Goal: Task Accomplishment & Management: Manage account settings

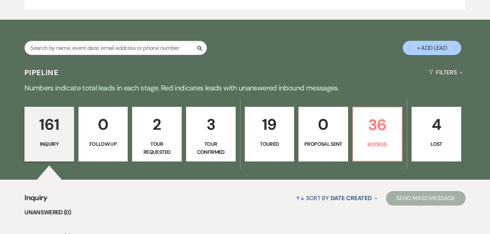
scroll to position [520, 0]
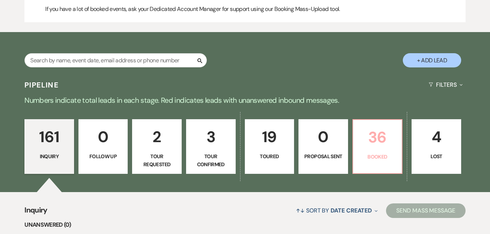
click at [376, 148] on p "36" at bounding box center [377, 137] width 40 height 24
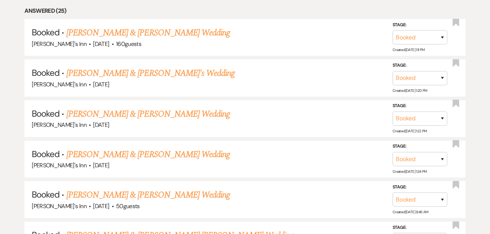
scroll to position [827, 0]
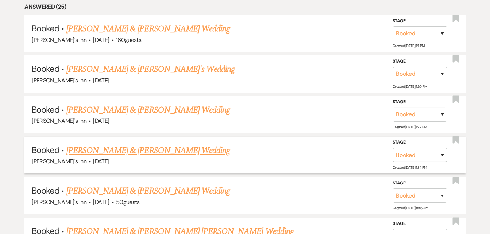
click at [136, 148] on link "[PERSON_NAME] & [PERSON_NAME] Wedding" at bounding box center [147, 150] width 163 height 13
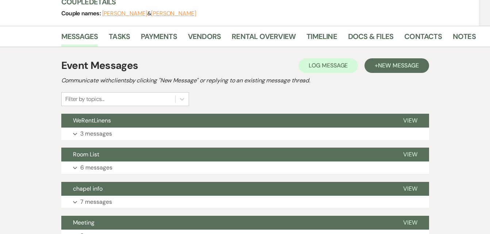
scroll to position [100, 0]
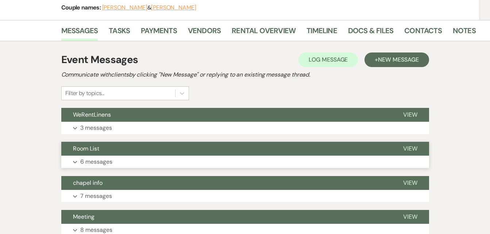
click at [100, 159] on p "6 messages" at bounding box center [96, 161] width 32 height 9
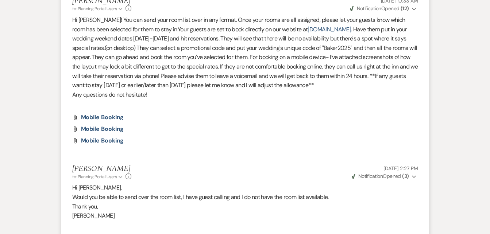
scroll to position [9, 0]
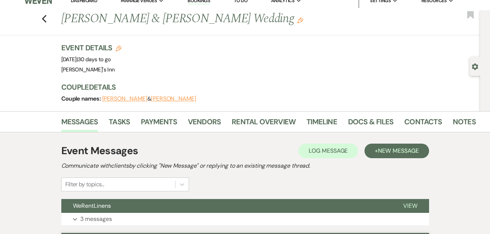
click at [199, 1] on link "Bookings" at bounding box center [198, 0] width 23 height 7
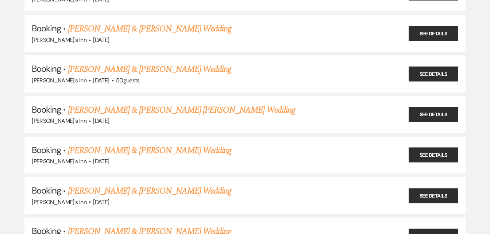
scroll to position [201, 0]
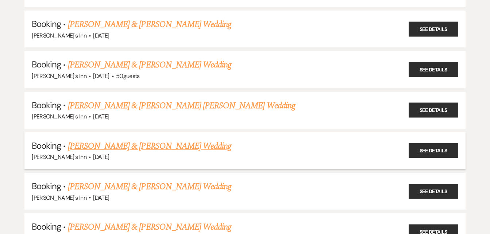
click at [154, 144] on link "[PERSON_NAME] & [PERSON_NAME] Wedding" at bounding box center [149, 146] width 163 height 13
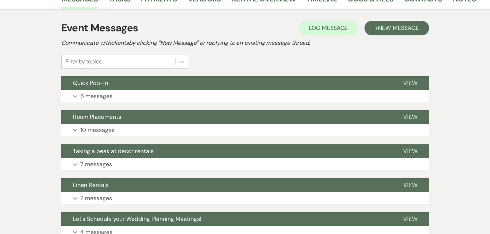
scroll to position [144, 0]
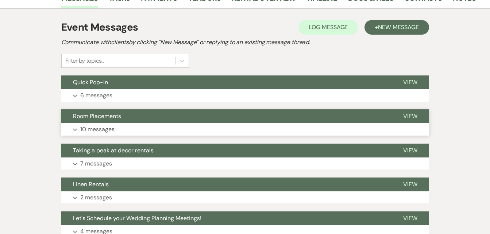
click at [93, 128] on p "10 messages" at bounding box center [97, 129] width 34 height 9
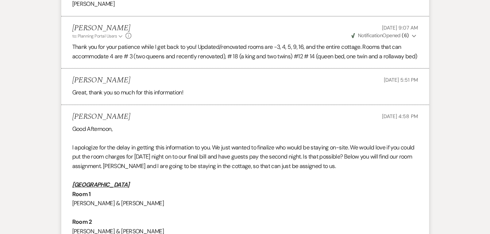
scroll to position [0, 0]
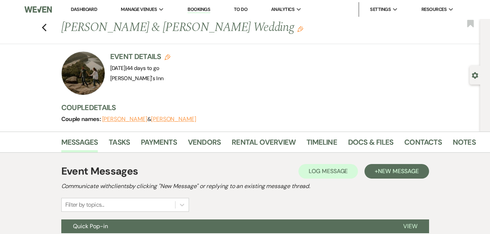
click at [197, 6] on li "Bookings" at bounding box center [199, 9] width 30 height 15
click at [197, 11] on link "Bookings" at bounding box center [198, 9] width 23 height 7
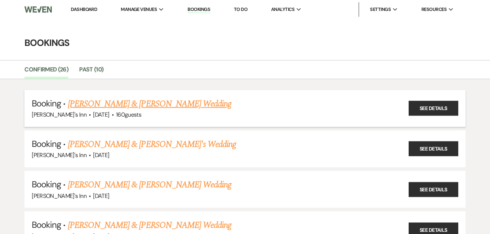
click at [137, 106] on link "[PERSON_NAME] & [PERSON_NAME] Wedding" at bounding box center [149, 103] width 163 height 13
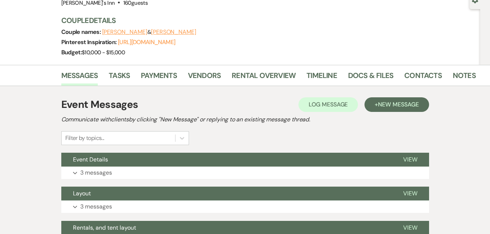
scroll to position [77, 0]
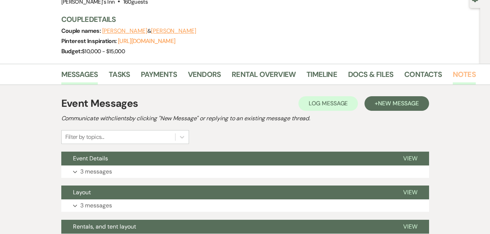
click at [460, 73] on link "Notes" at bounding box center [464, 77] width 23 height 16
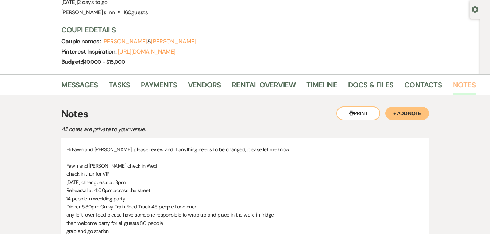
scroll to position [61, 0]
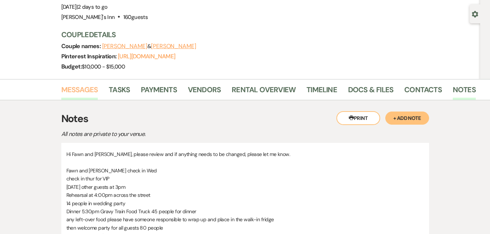
click at [75, 92] on link "Messages" at bounding box center [79, 92] width 37 height 16
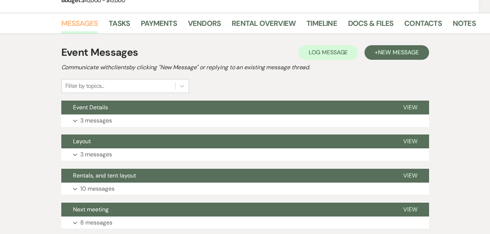
scroll to position [129, 0]
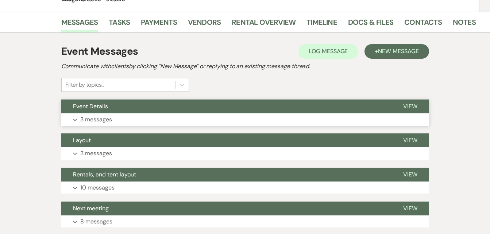
click at [101, 117] on p "3 messages" at bounding box center [96, 119] width 32 height 9
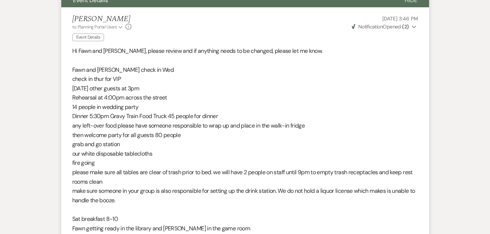
scroll to position [230, 0]
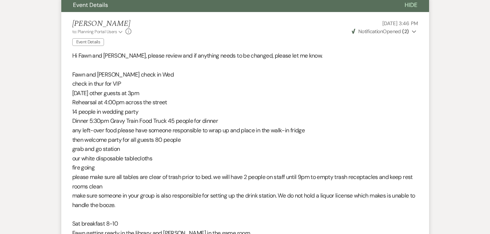
click at [98, 120] on span "Dinner 5:30pm Gravy Train Food Truck 45 people for dinner" at bounding box center [145, 121] width 146 height 8
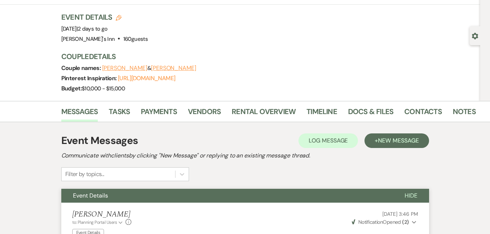
scroll to position [0, 0]
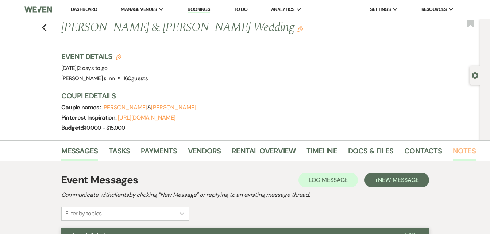
click at [453, 149] on link "Notes" at bounding box center [464, 153] width 23 height 16
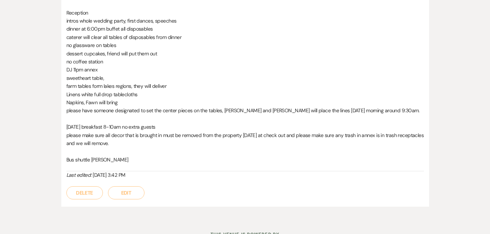
scroll to position [468, 0]
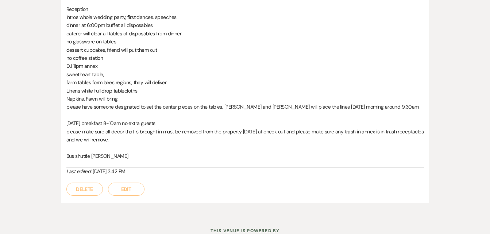
click at [119, 192] on button "Edit" at bounding box center [126, 189] width 36 height 13
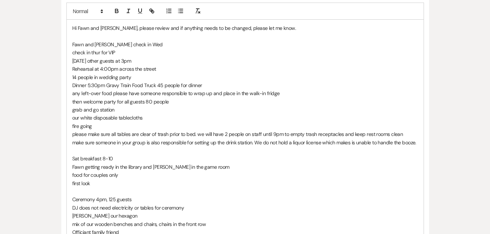
scroll to position [206, 0]
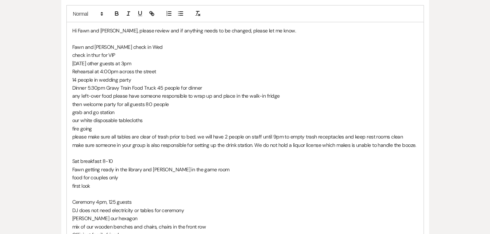
click at [283, 107] on p "then welcome party for all guests 80 people" at bounding box center [245, 104] width 346 height 8
click at [97, 88] on p "Dinner 5:30pm Gravy Train Food Truck 45 people for dinner" at bounding box center [245, 88] width 346 height 8
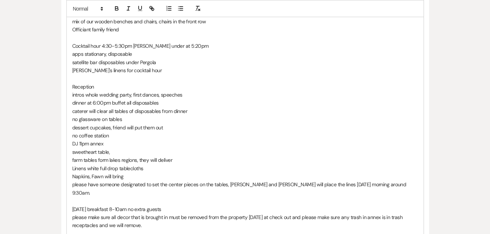
scroll to position [417, 0]
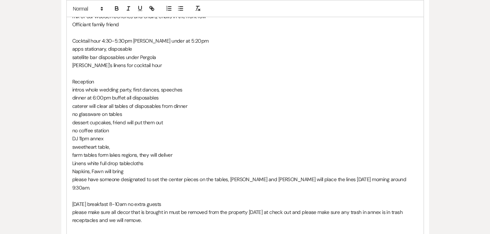
drag, startPoint x: 491, startPoint y: 139, endPoint x: 481, endPoint y: 157, distance: 20.1
click at [481, 157] on div "Messages Tasks Payments Vendors Rental Overview Timeline Docs & Files Contacts …" at bounding box center [245, 15] width 490 height 582
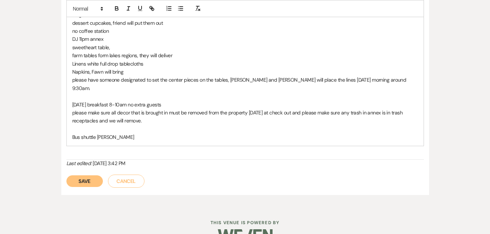
scroll to position [527, 0]
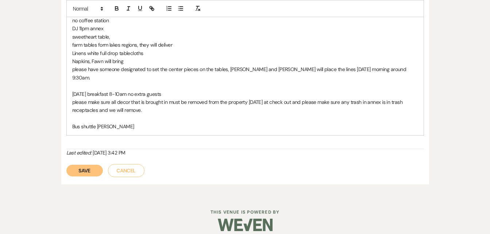
click at [76, 165] on button "Save" at bounding box center [84, 171] width 36 height 12
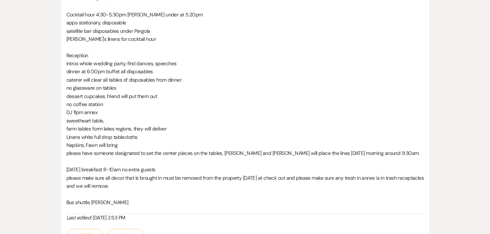
scroll to position [424, 0]
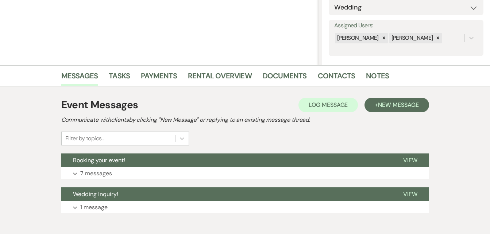
scroll to position [124, 0]
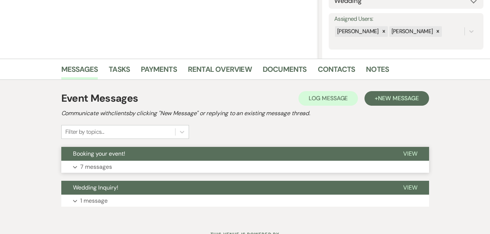
click at [88, 165] on p "7 messages" at bounding box center [96, 166] width 32 height 9
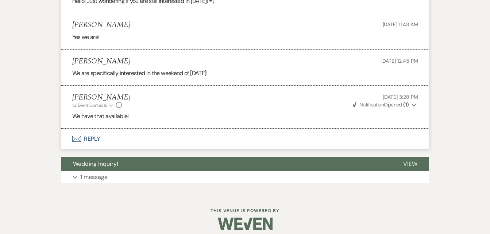
scroll to position [611, 0]
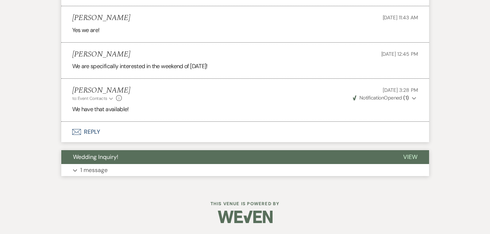
click at [86, 171] on p "1 message" at bounding box center [93, 170] width 27 height 9
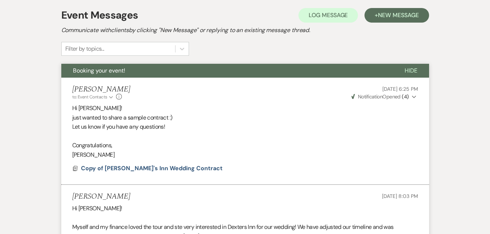
scroll to position [0, 0]
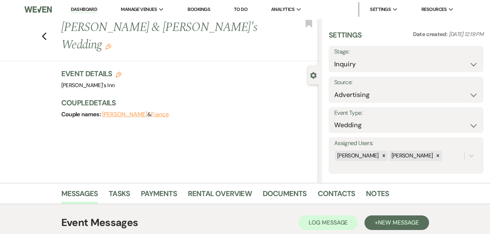
click at [209, 7] on link "Bookings" at bounding box center [198, 9] width 23 height 6
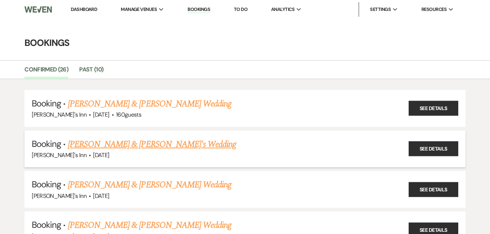
click at [140, 148] on link "[PERSON_NAME] & [PERSON_NAME]'s Wedding" at bounding box center [152, 144] width 168 height 13
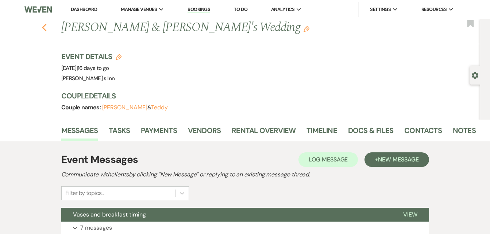
click at [46, 28] on use "button" at bounding box center [44, 28] width 5 height 8
